Goal: Find specific page/section: Find specific page/section

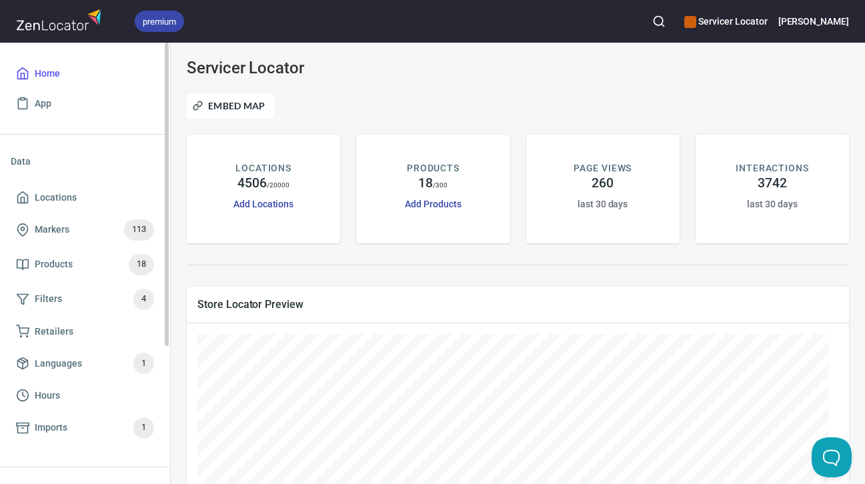
click at [93, 455] on ul "Data Locations Markers 113 Products 18 Filters 4 Retailers Languages 1 Hours Im…" at bounding box center [85, 300] width 149 height 311
click at [665, 19] on icon "button" at bounding box center [658, 21] width 13 height 13
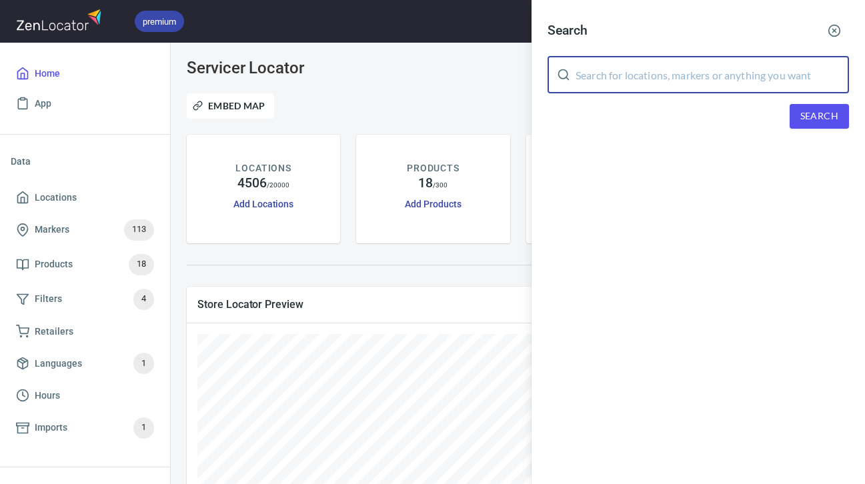
click at [639, 76] on input "text" at bounding box center [711, 74] width 273 height 37
type input "27609"
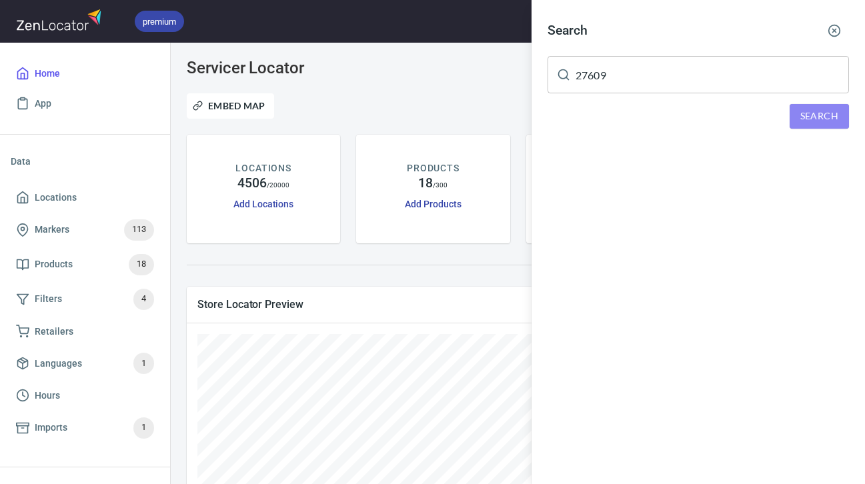
click at [819, 117] on span "Search" at bounding box center [819, 116] width 38 height 17
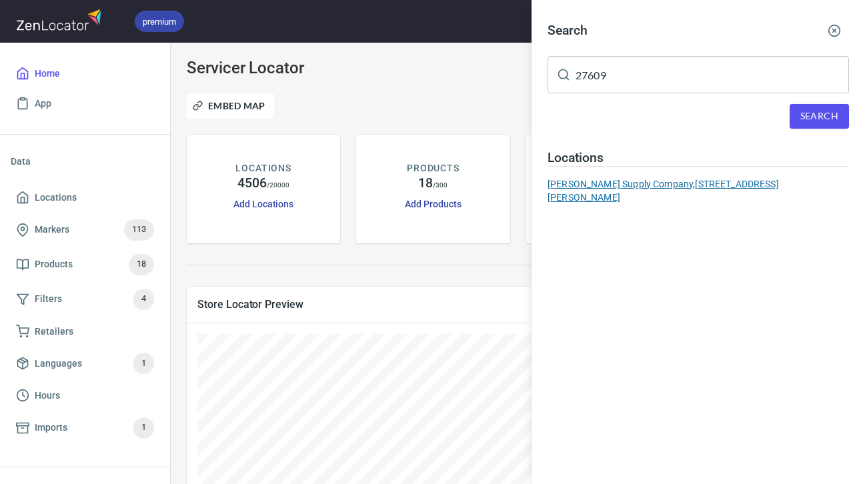
click at [737, 187] on div "[PERSON_NAME] Supply Company, [STREET_ADDRESS][PERSON_NAME]" at bounding box center [697, 190] width 301 height 27
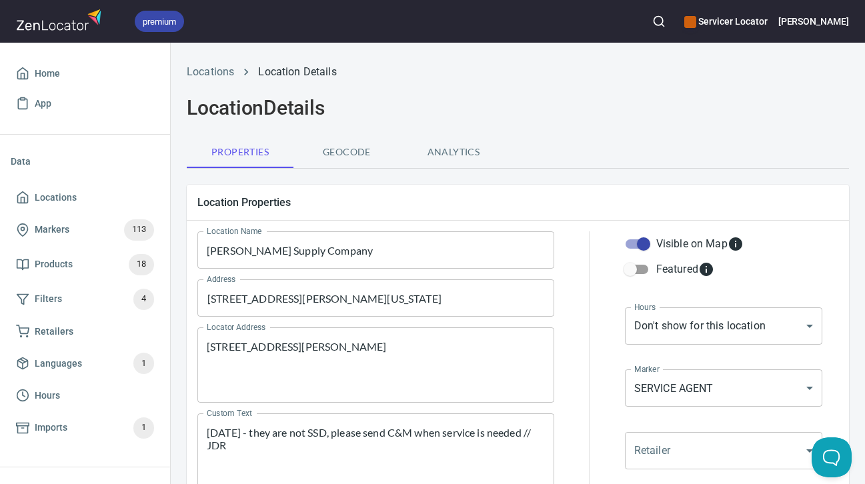
click at [665, 15] on icon "button" at bounding box center [658, 21] width 13 height 13
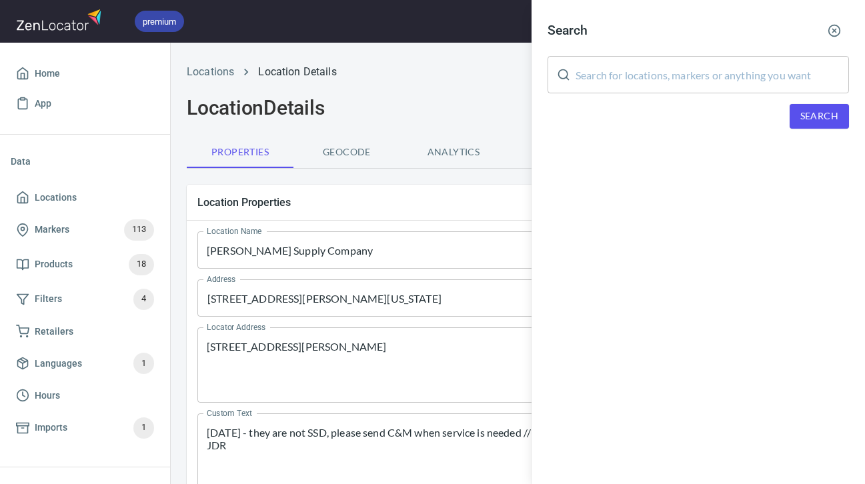
click at [660, 85] on input "text" at bounding box center [711, 74] width 273 height 37
click at [827, 32] on button "button" at bounding box center [833, 30] width 29 height 29
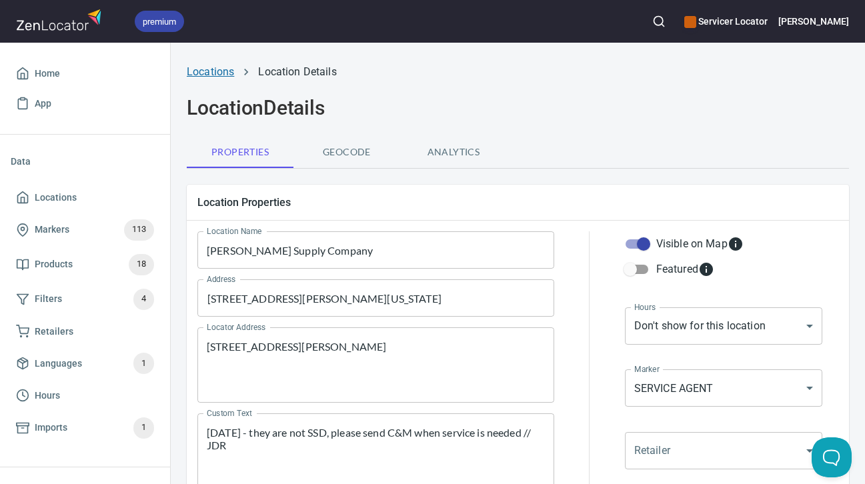
click at [229, 71] on link "Locations" at bounding box center [210, 71] width 47 height 13
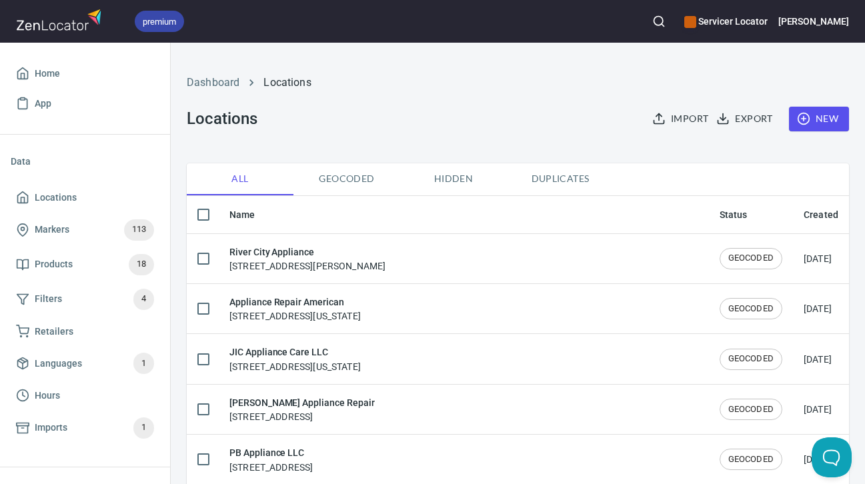
checkbox input "false"
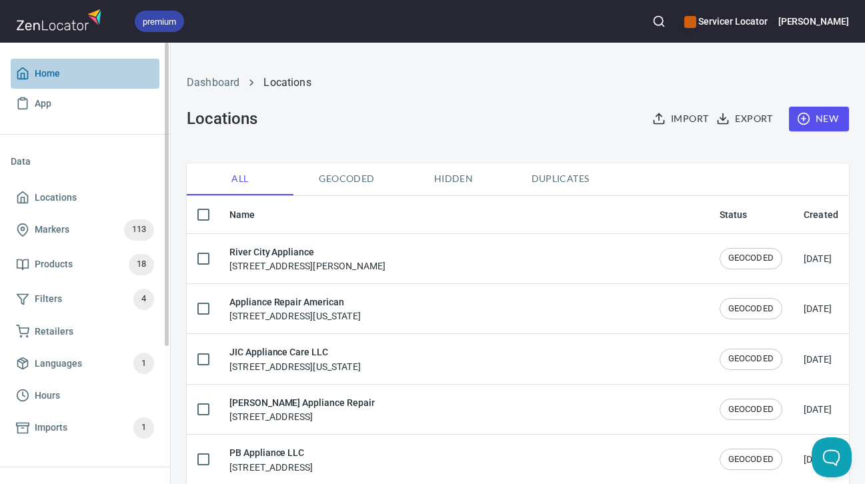
click at [50, 68] on span "Home" at bounding box center [47, 73] width 25 height 17
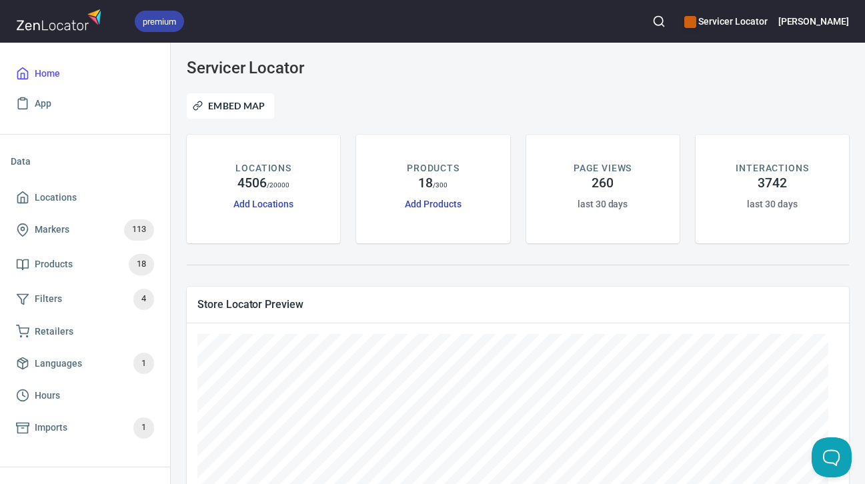
scroll to position [133, 0]
